Goal: Transaction & Acquisition: Book appointment/travel/reservation

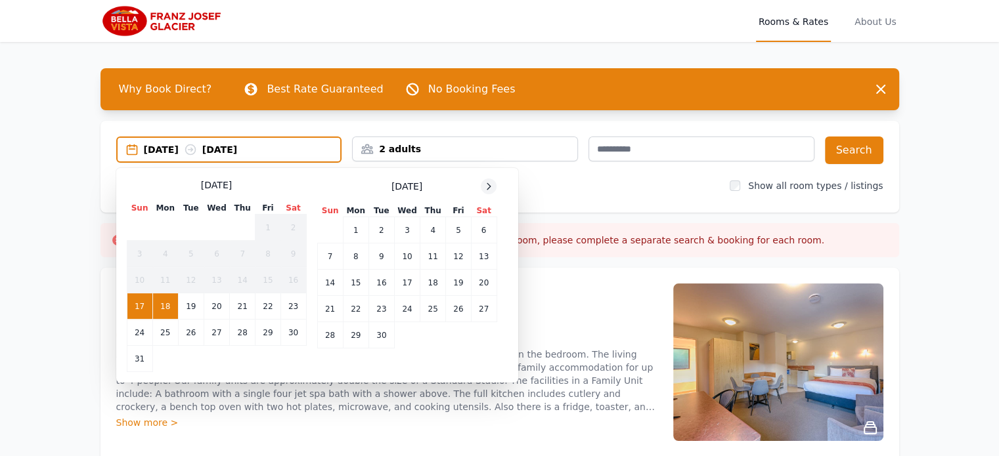
click at [487, 183] on icon at bounding box center [488, 186] width 11 height 11
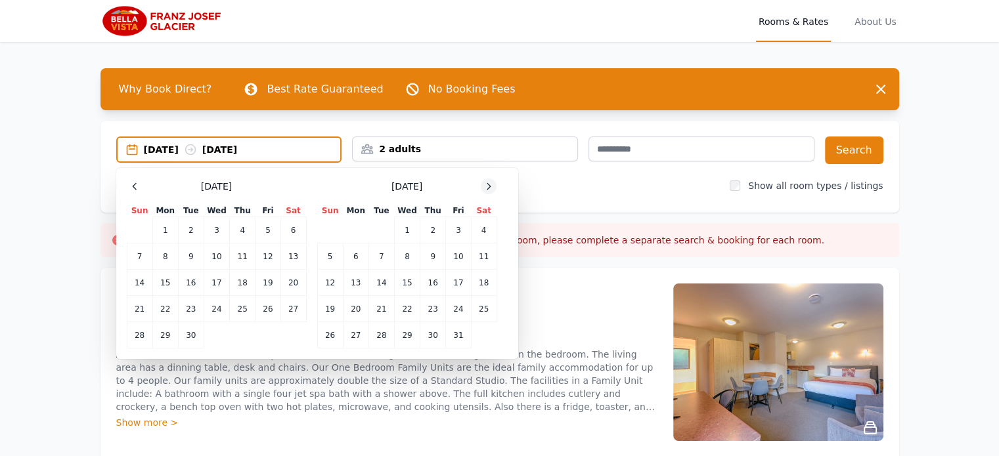
click at [487, 183] on icon at bounding box center [488, 186] width 3 height 6
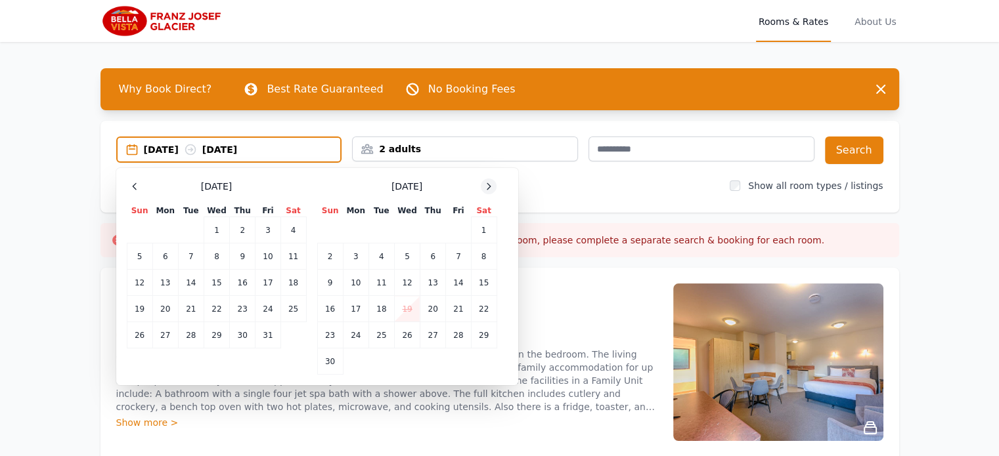
click at [488, 183] on icon at bounding box center [488, 186] width 3 height 6
click at [359, 339] on td "29" at bounding box center [356, 335] width 26 height 26
click at [402, 338] on td "31" at bounding box center [407, 335] width 26 height 26
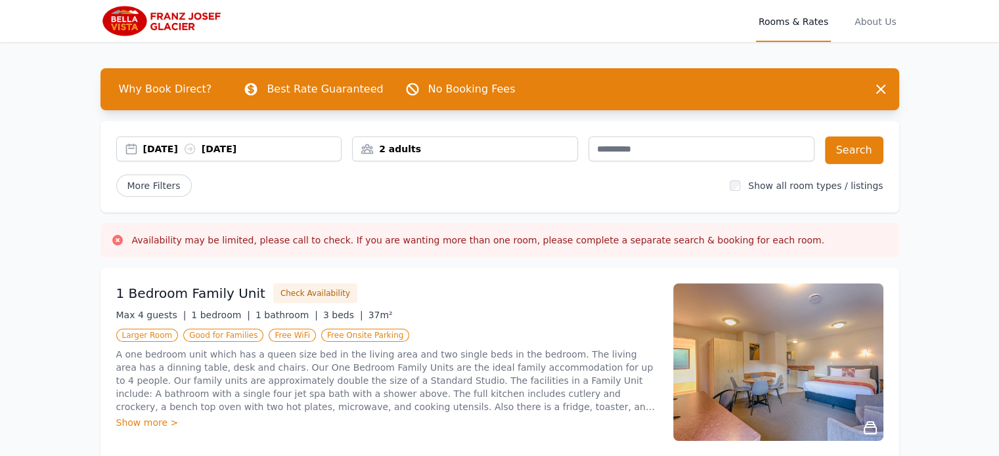
click at [442, 152] on div "2 adults" at bounding box center [465, 149] width 225 height 13
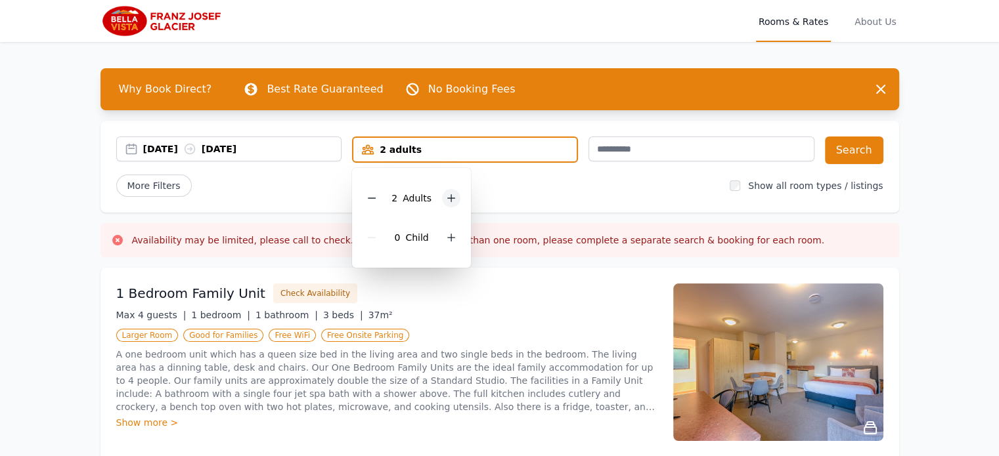
click at [447, 201] on icon at bounding box center [451, 198] width 11 height 11
click at [450, 233] on icon at bounding box center [451, 237] width 11 height 11
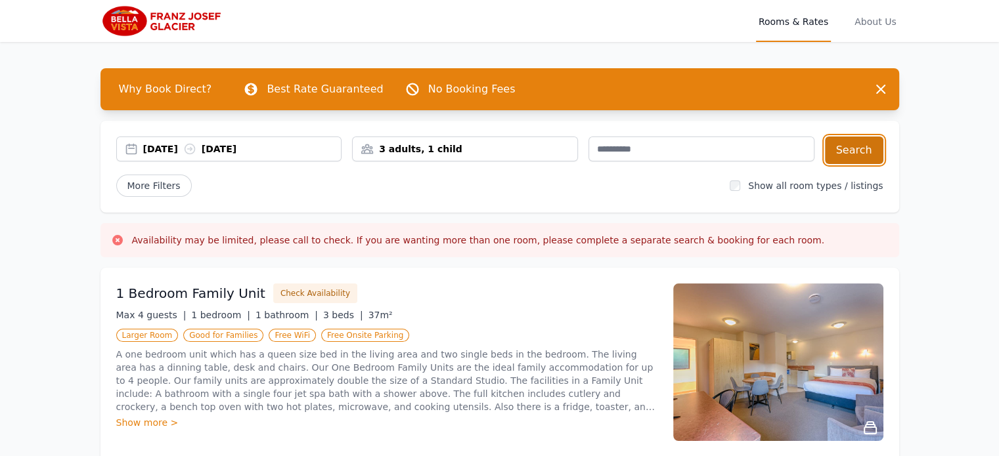
click at [858, 147] on button "Search" at bounding box center [854, 151] width 58 height 28
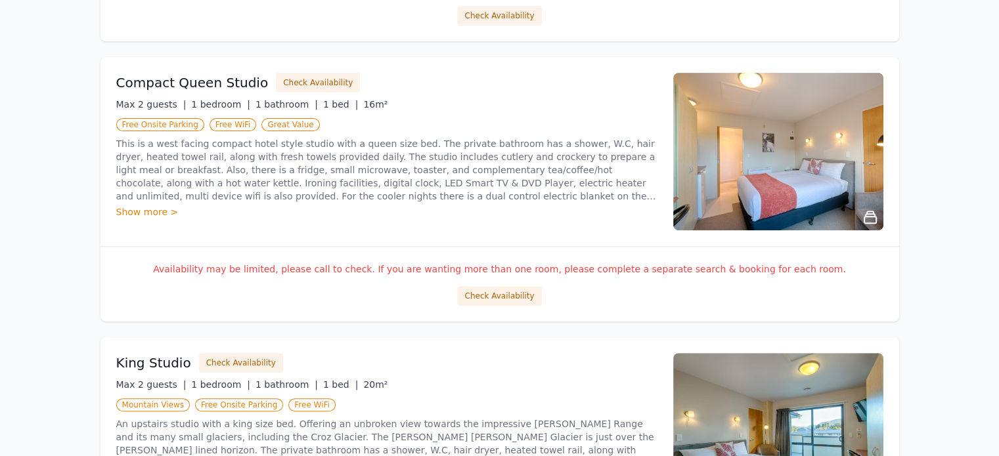
scroll to position [499, 0]
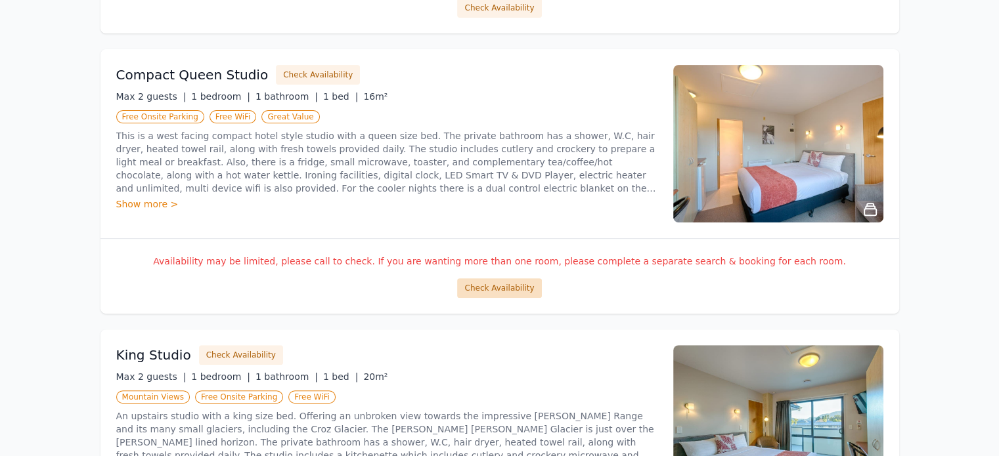
click at [486, 284] on button "Check Availability" at bounding box center [499, 288] width 84 height 20
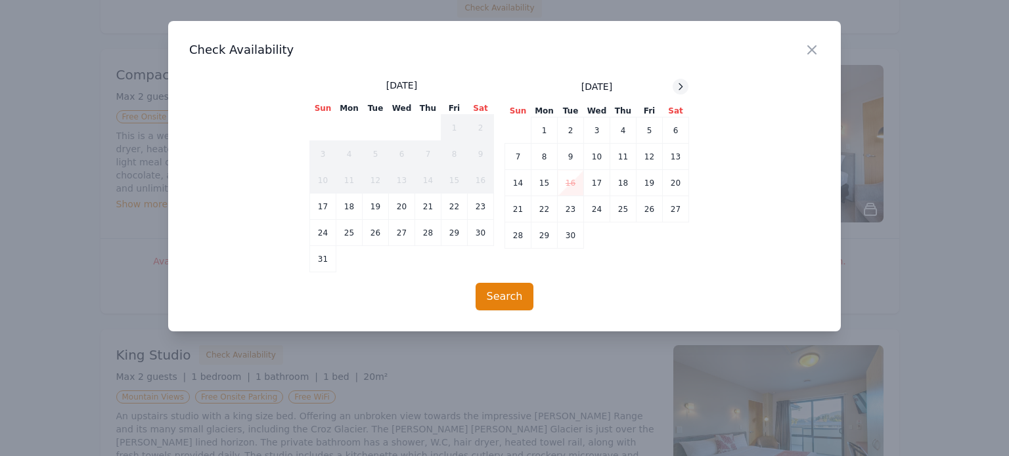
click at [687, 86] on div at bounding box center [680, 87] width 16 height 16
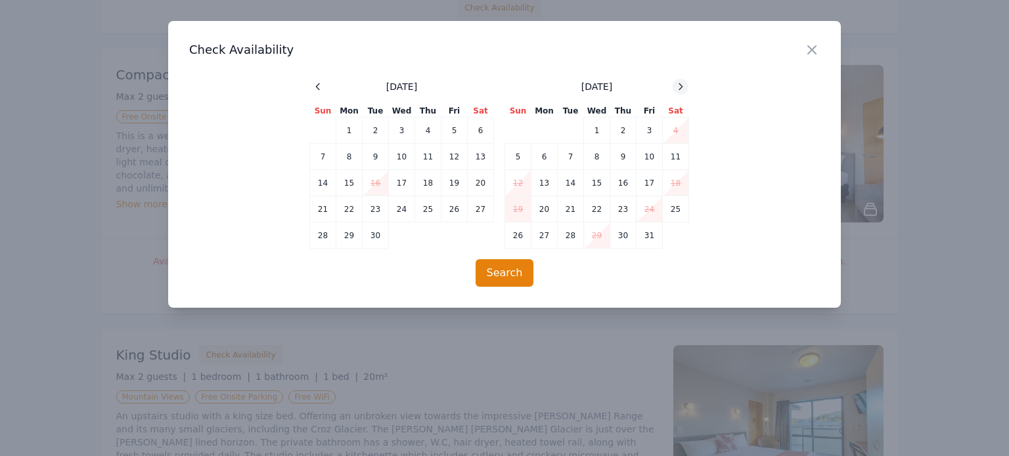
click at [687, 86] on div at bounding box center [680, 87] width 16 height 16
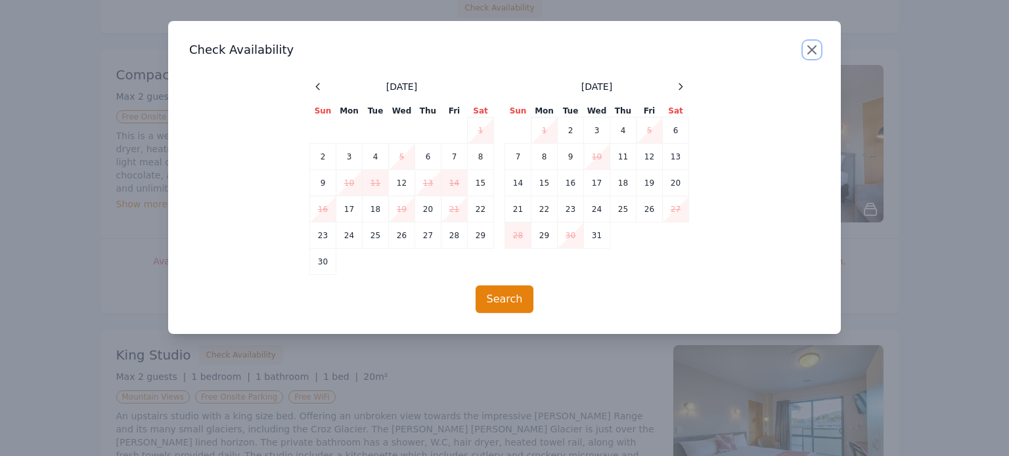
click at [806, 47] on icon "button" at bounding box center [812, 50] width 16 height 16
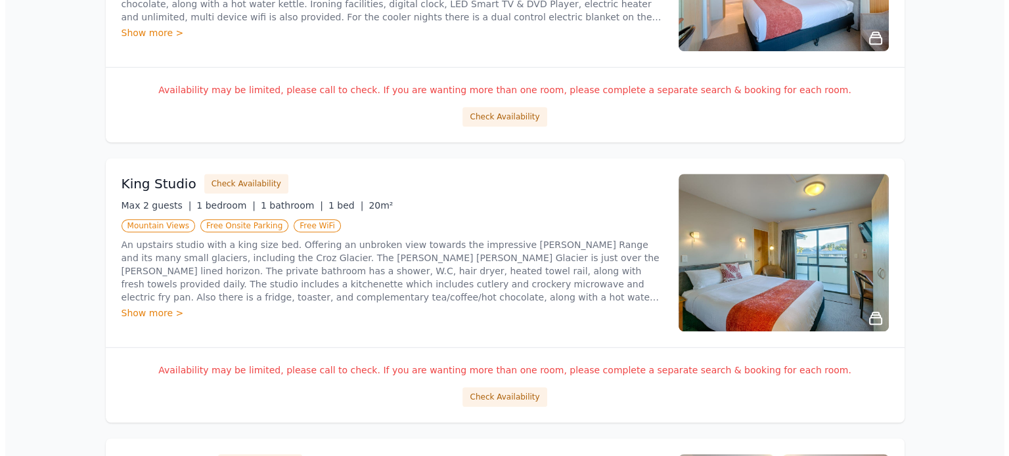
scroll to position [762, 0]
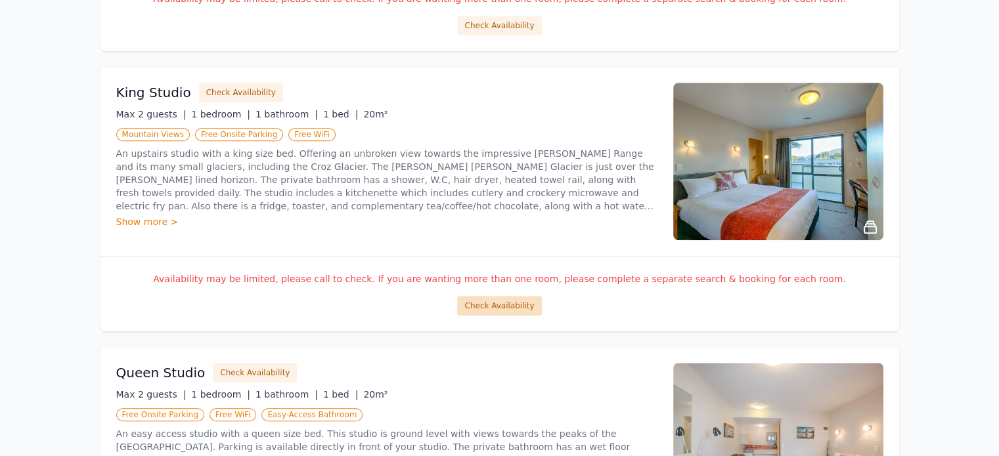
click at [512, 298] on button "Check Availability" at bounding box center [499, 306] width 84 height 20
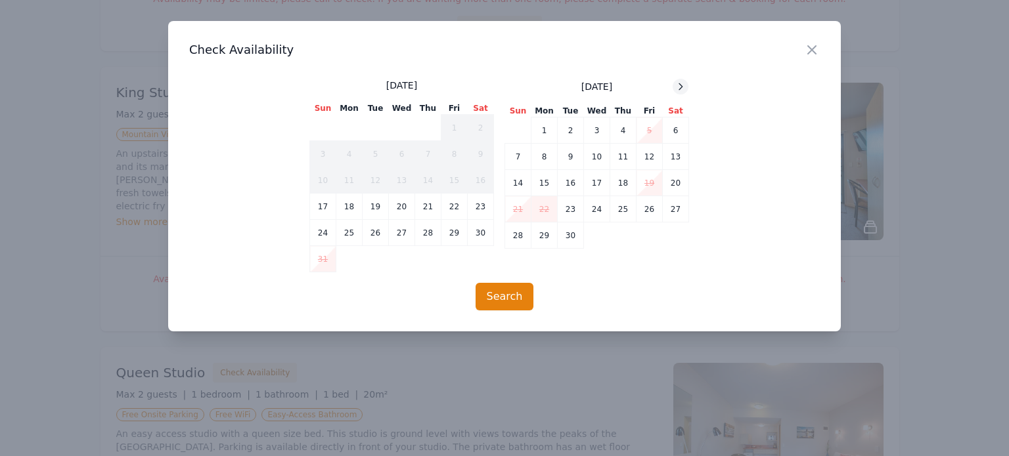
click at [680, 87] on icon at bounding box center [680, 86] width 11 height 11
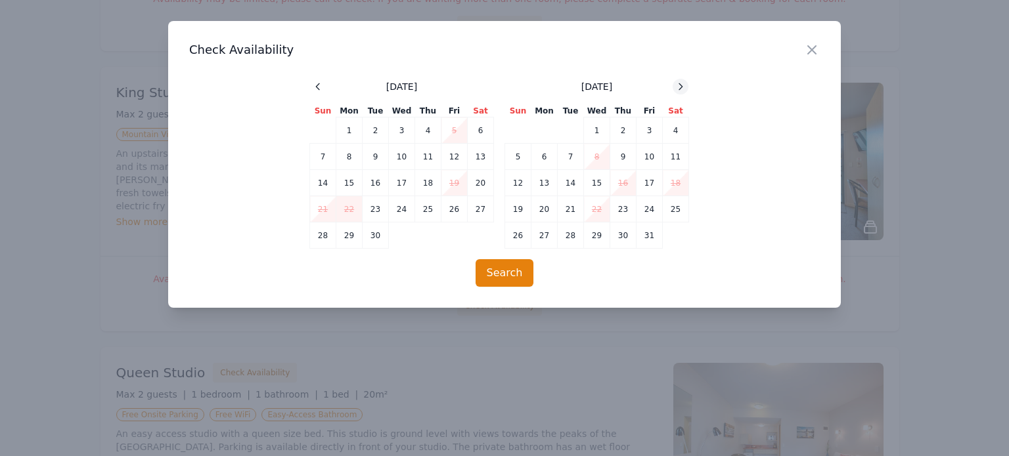
click at [680, 87] on icon at bounding box center [680, 86] width 11 height 11
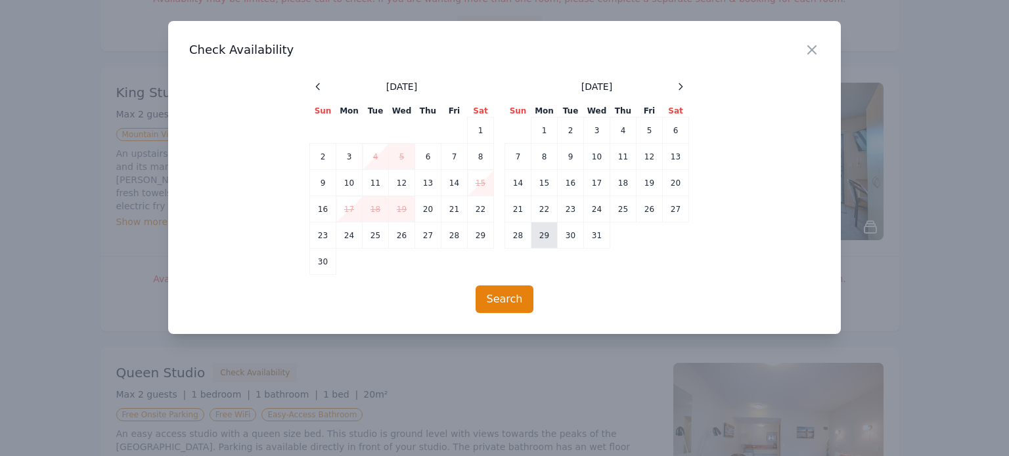
drag, startPoint x: 539, startPoint y: 236, endPoint x: 550, endPoint y: 232, distance: 11.8
click at [539, 235] on td "29" at bounding box center [544, 236] width 26 height 26
click at [588, 230] on td "31" at bounding box center [597, 236] width 26 height 26
click at [510, 305] on button "Search" at bounding box center [504, 300] width 58 height 28
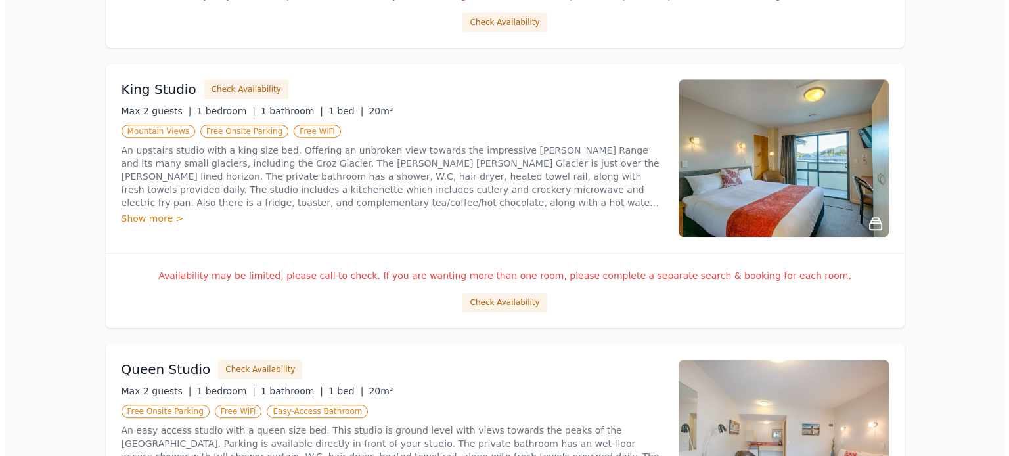
scroll to position [788, 0]
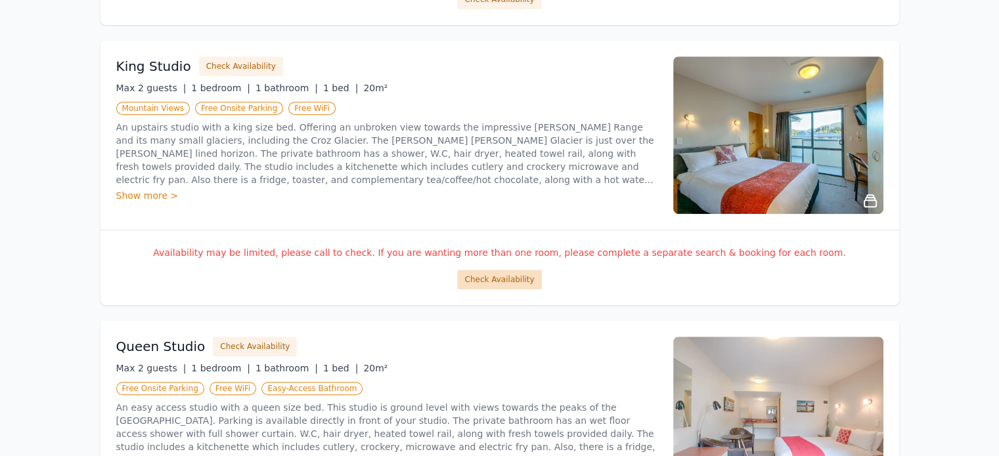
click at [501, 280] on button "Check Availability" at bounding box center [499, 280] width 84 height 20
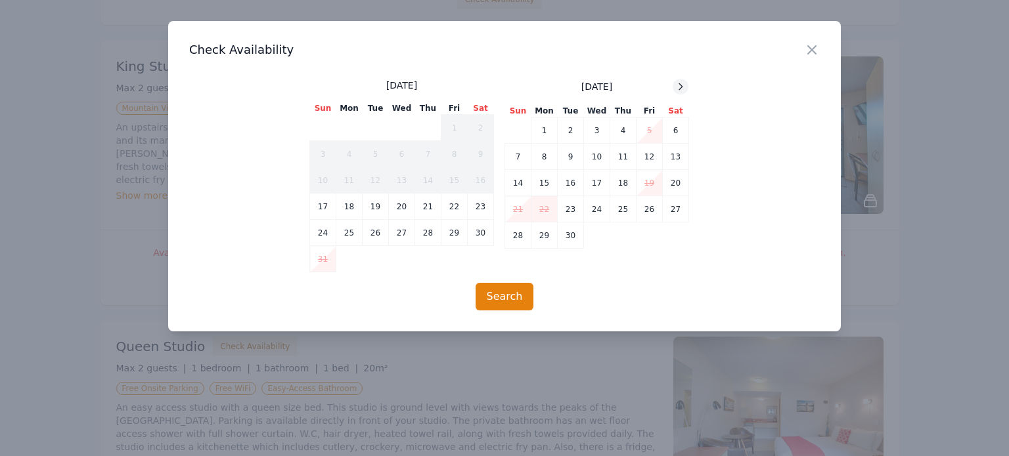
click at [680, 83] on icon at bounding box center [680, 86] width 11 height 11
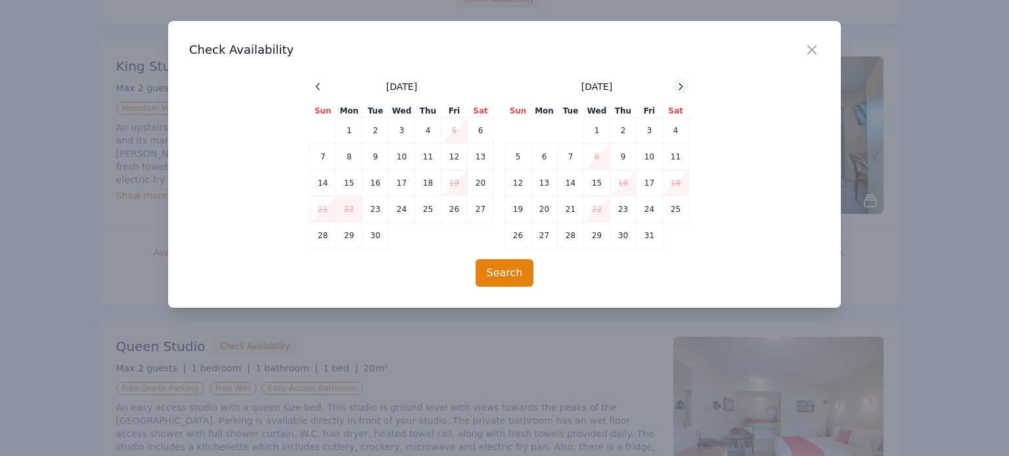
click at [680, 83] on icon at bounding box center [680, 86] width 11 height 11
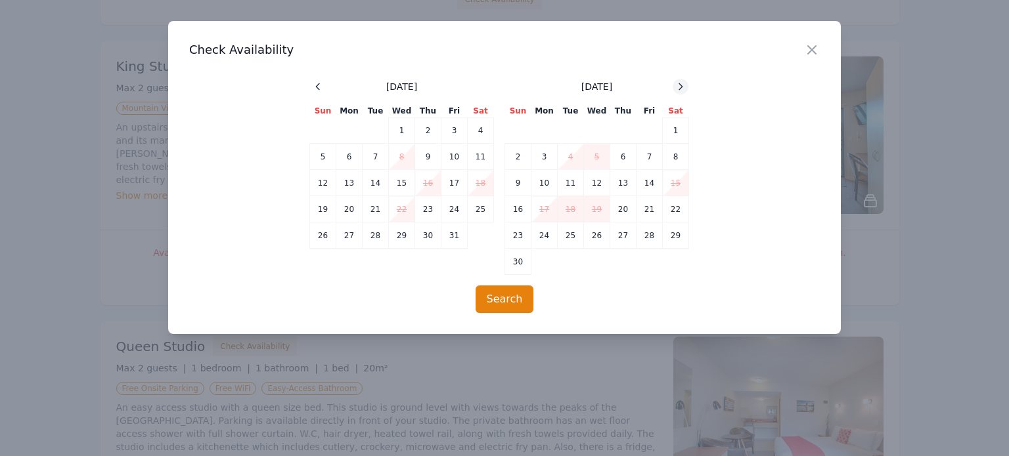
click at [680, 83] on icon at bounding box center [680, 86] width 11 height 11
click at [543, 241] on td "29" at bounding box center [544, 236] width 26 height 26
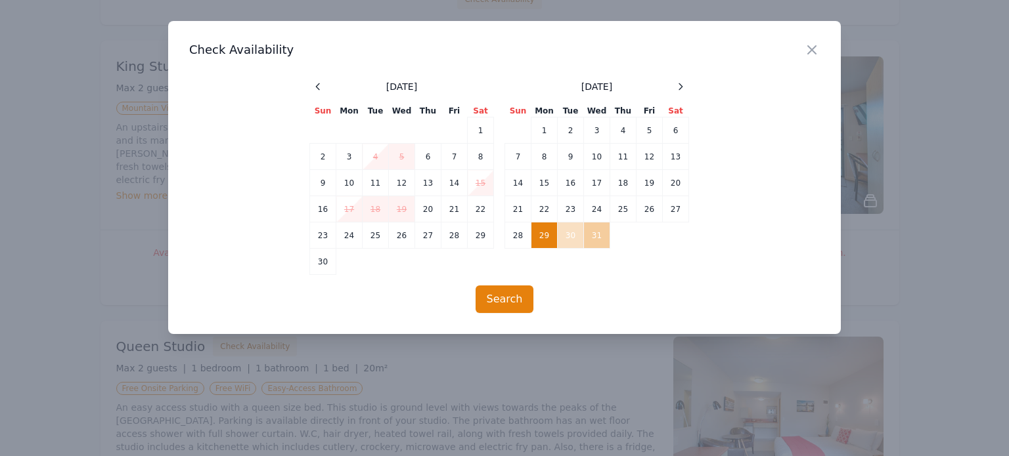
click at [598, 238] on td "31" at bounding box center [597, 236] width 26 height 26
click at [509, 300] on button "Search" at bounding box center [504, 300] width 58 height 28
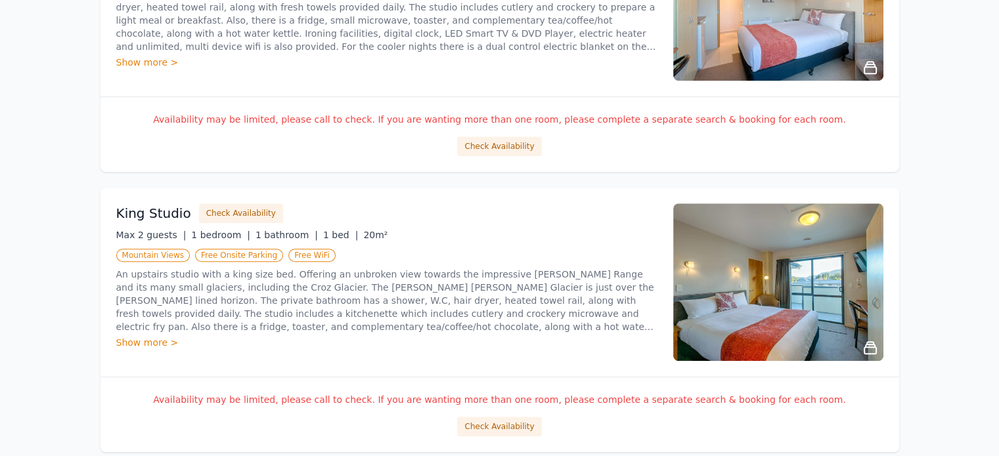
scroll to position [457, 0]
